Goal: Task Accomplishment & Management: Use online tool/utility

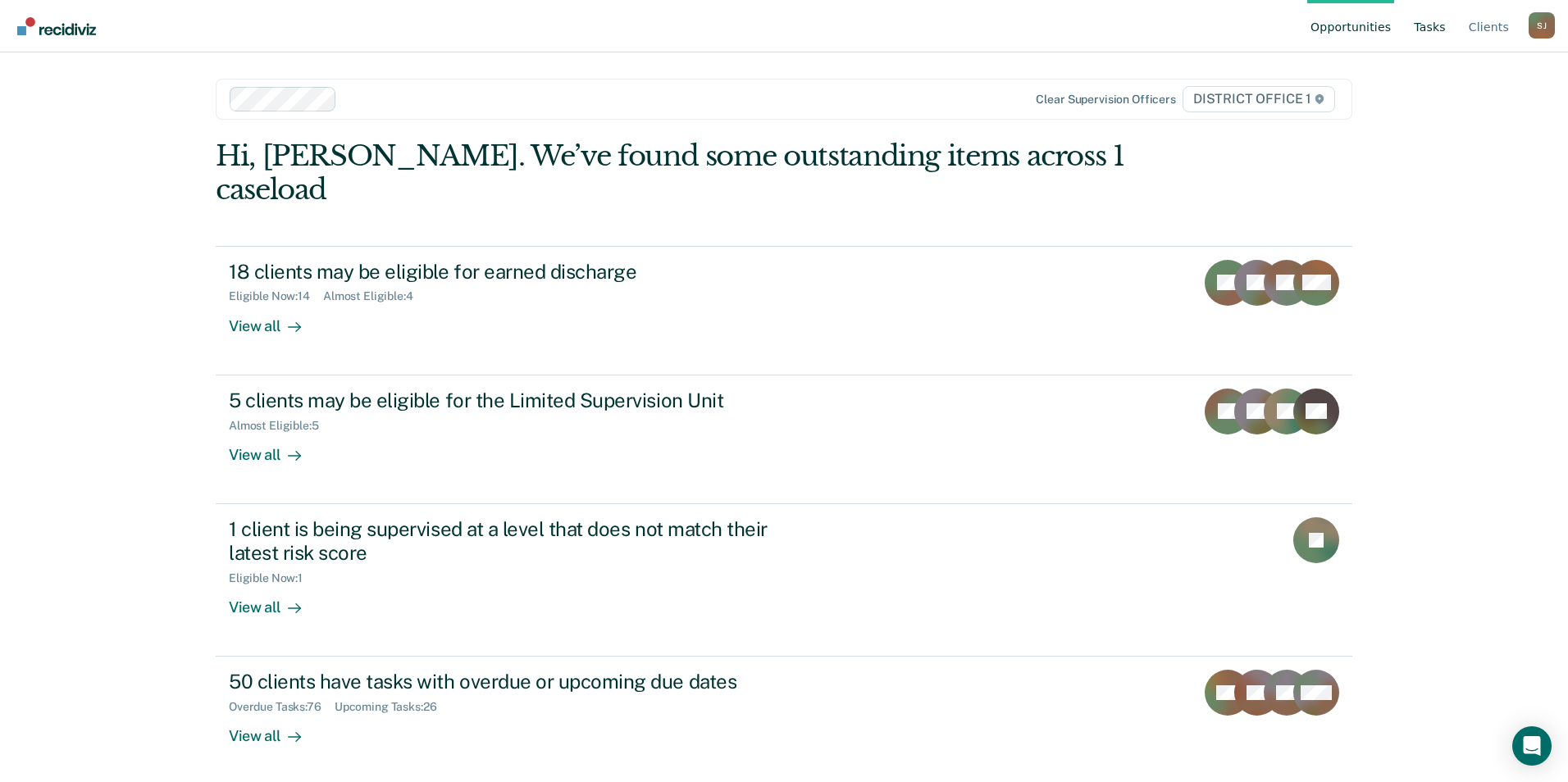
click at [1439, 41] on link "Tasks" at bounding box center [1430, 26] width 39 height 53
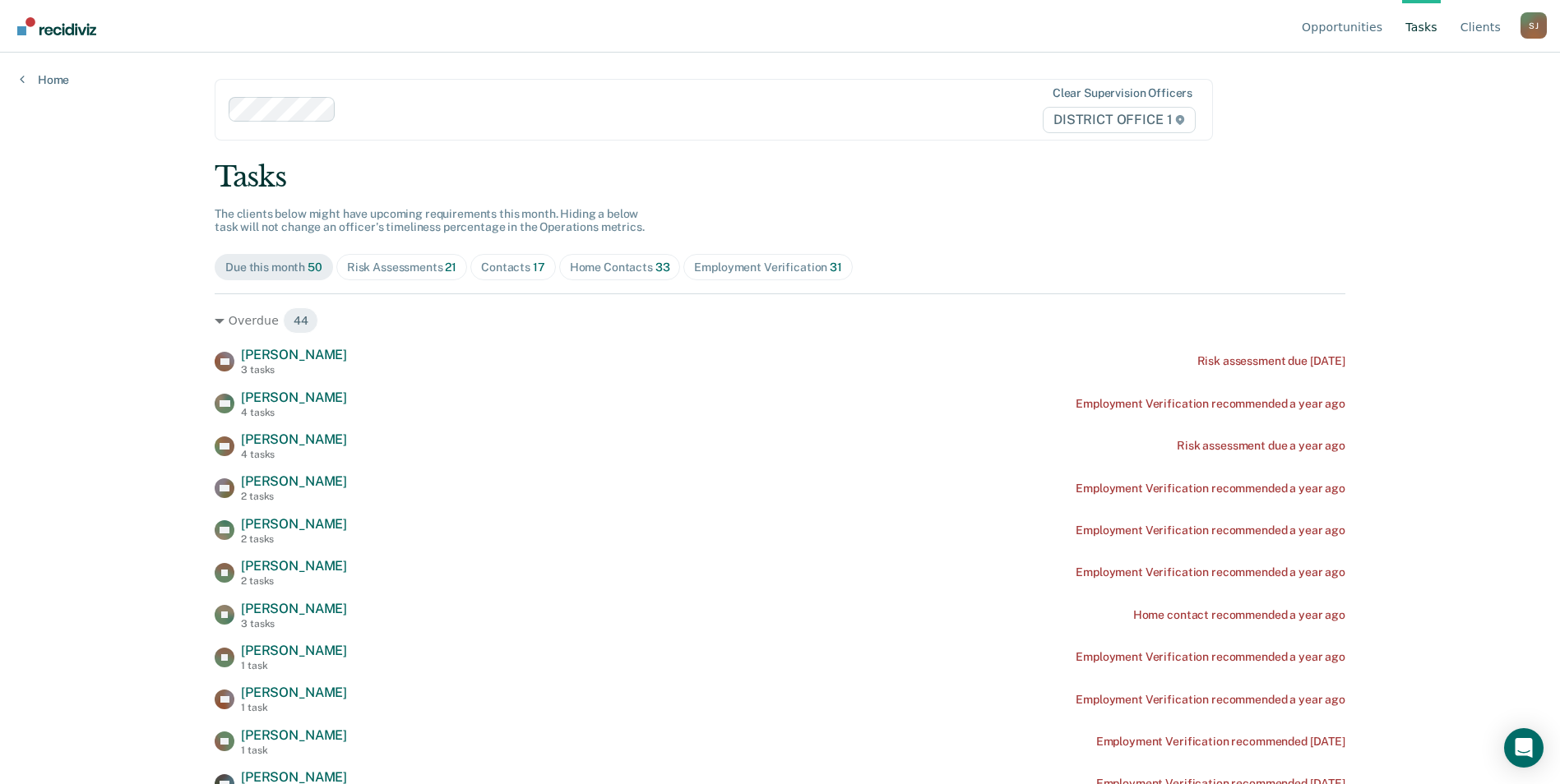
click at [379, 280] on span "Risk Assessments 21" at bounding box center [402, 268] width 131 height 26
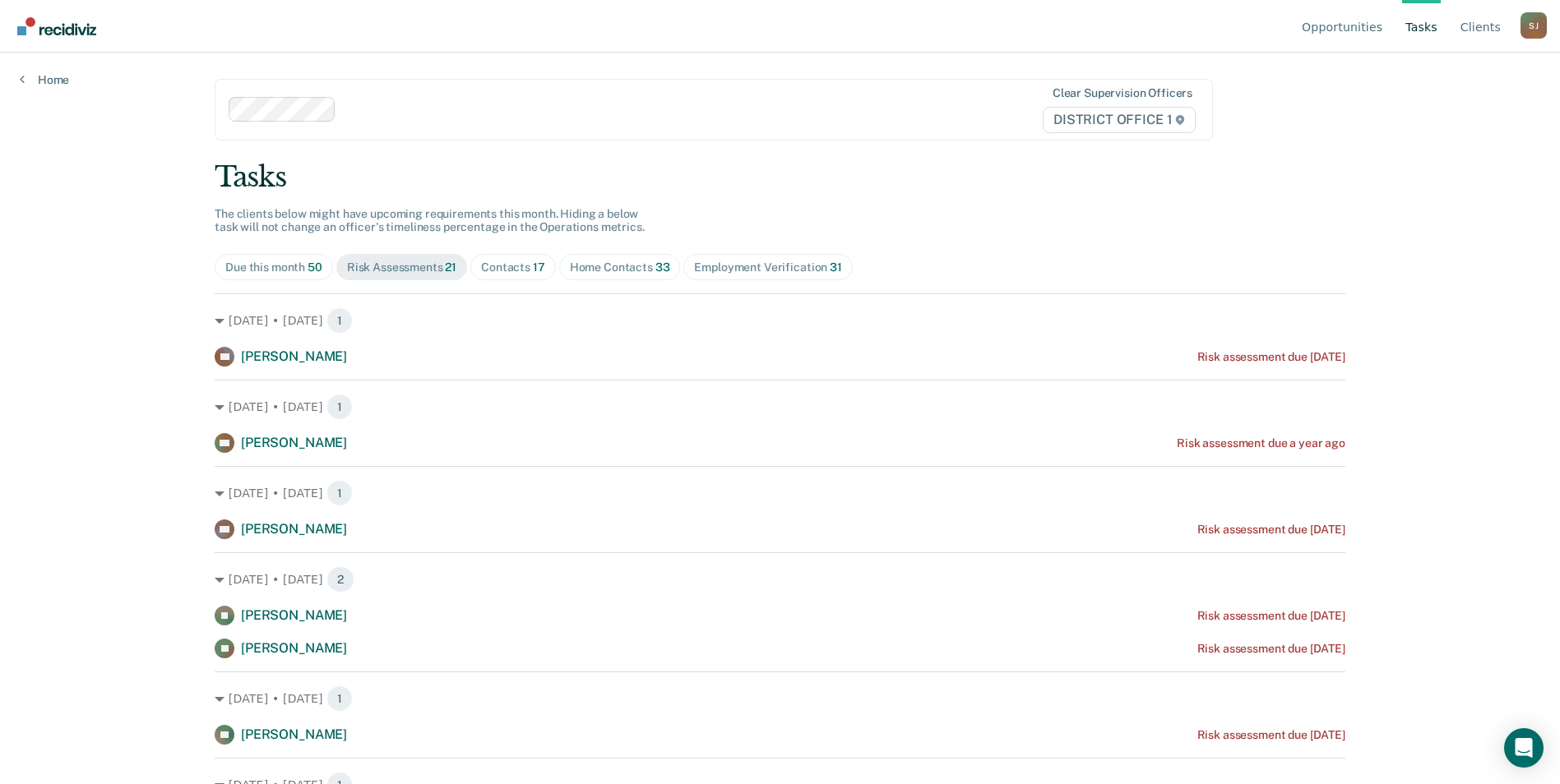
click at [379, 272] on div "Risk Assessments 21" at bounding box center [402, 268] width 110 height 14
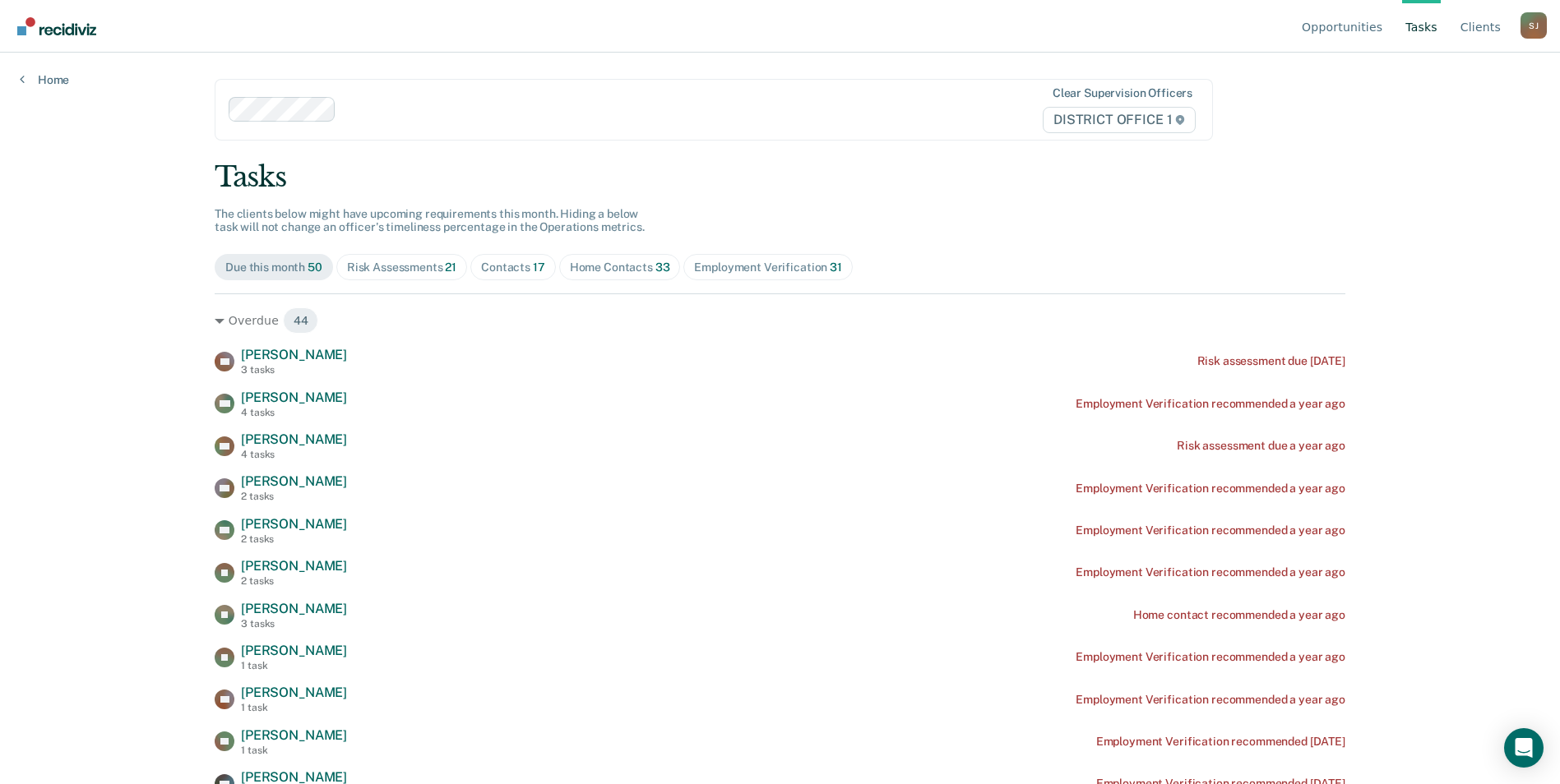
click at [388, 265] on div "Risk Assessments 21" at bounding box center [402, 268] width 110 height 14
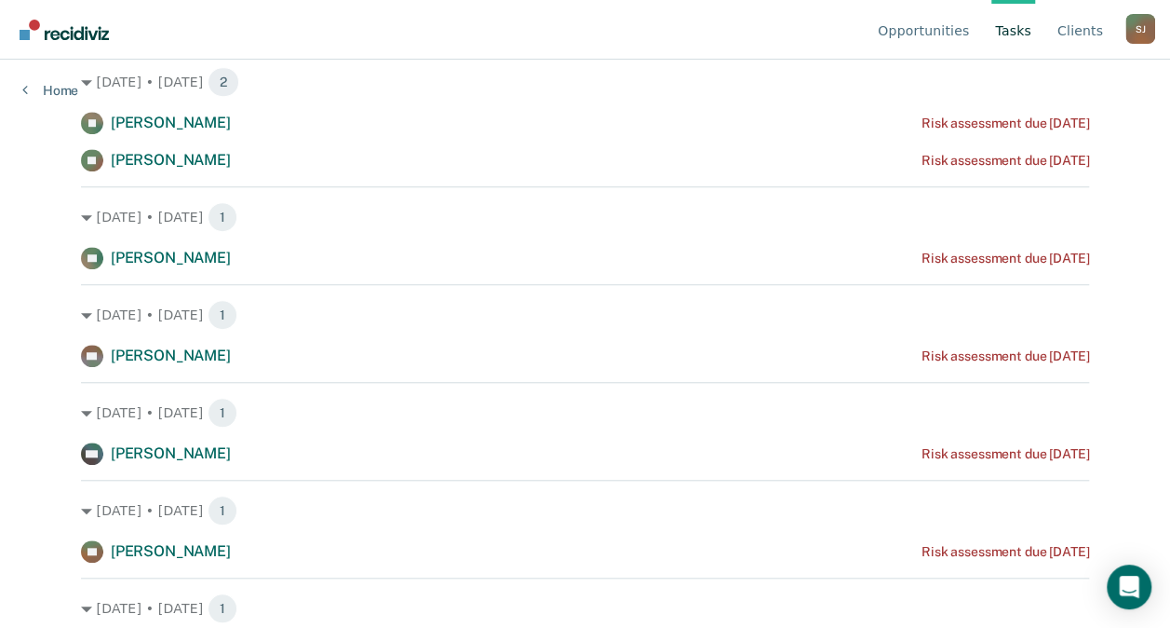
scroll to position [577, 0]
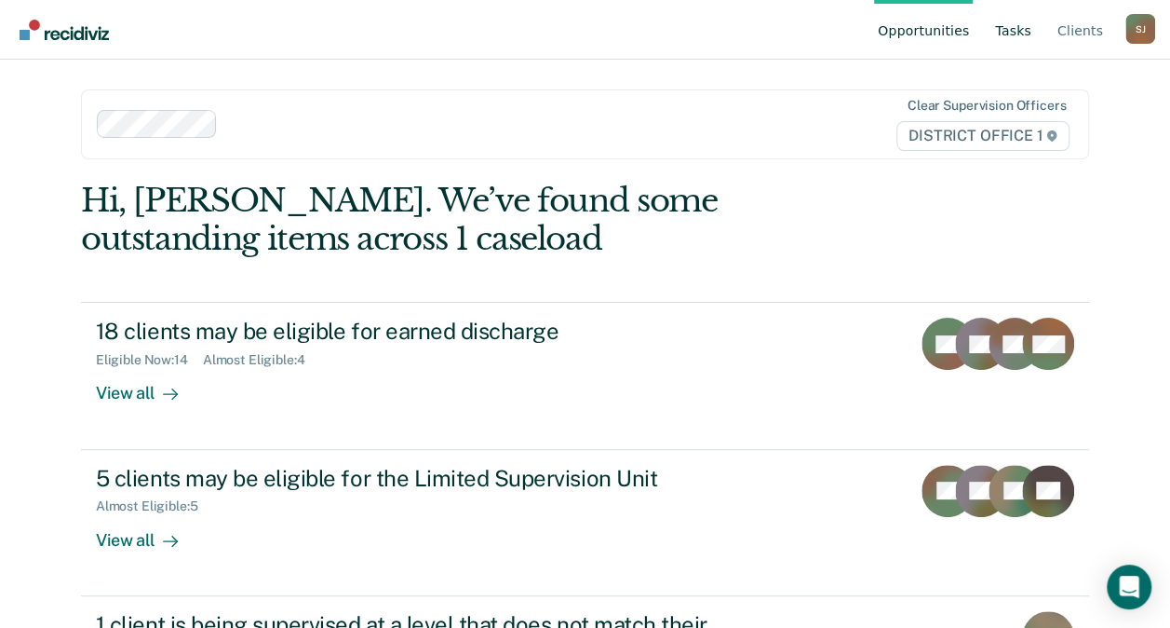
click at [1009, 34] on link "Tasks" at bounding box center [1014, 30] width 44 height 60
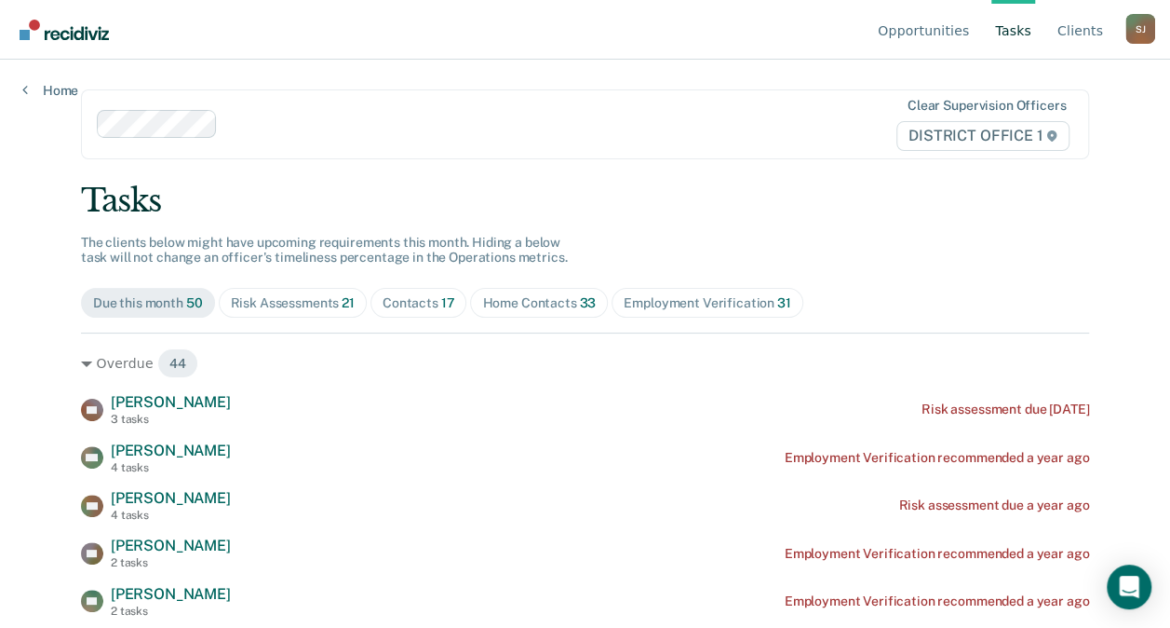
click at [274, 304] on div "Risk Assessments 21" at bounding box center [293, 303] width 124 height 16
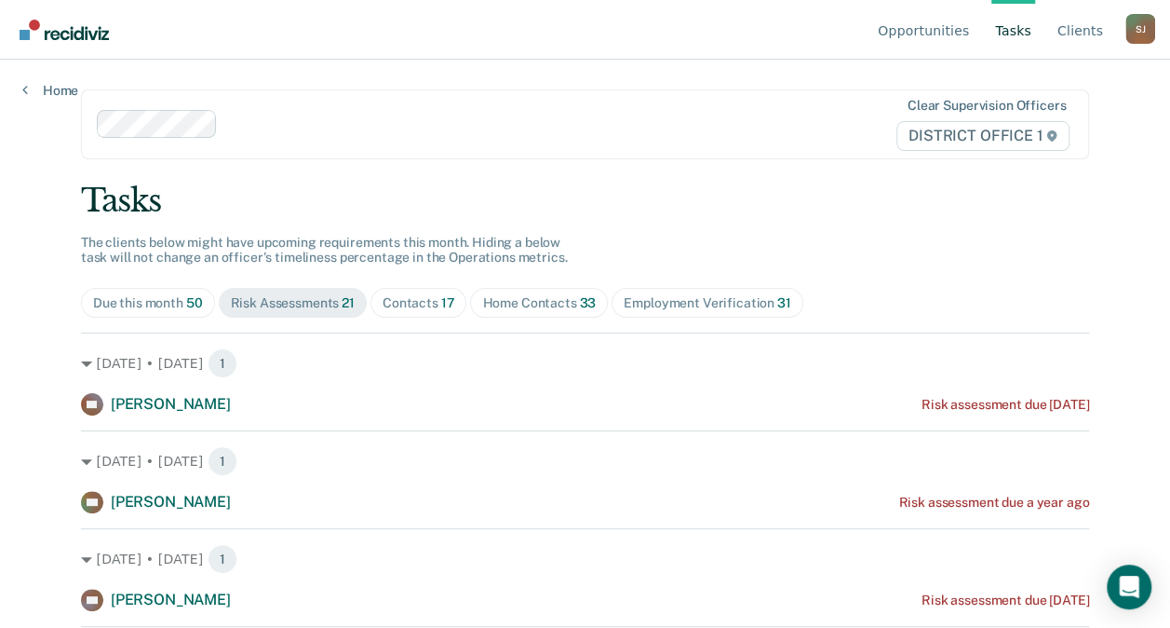
click at [1169, 158] on div "Opportunities Tasks Client s [PERSON_NAME] Profile How it works Log Out Home Cl…" at bounding box center [585, 314] width 1170 height 628
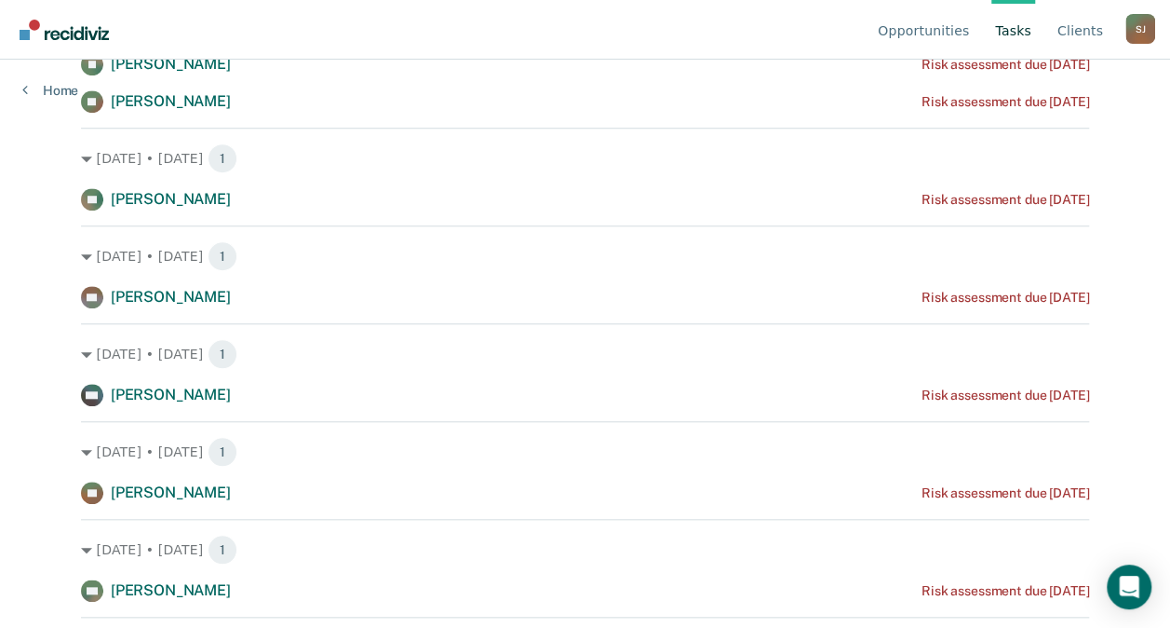
scroll to position [643, 0]
